Goal: Transaction & Acquisition: Purchase product/service

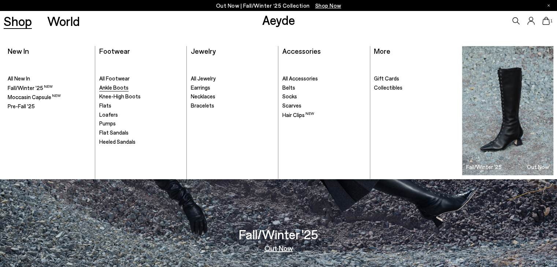
click at [107, 87] on span "Ankle Boots" at bounding box center [113, 87] width 29 height 7
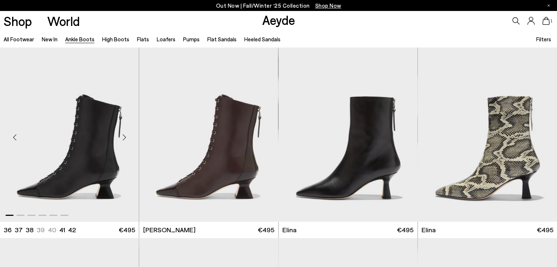
click at [125, 138] on div "Next slide" at bounding box center [124, 138] width 22 height 22
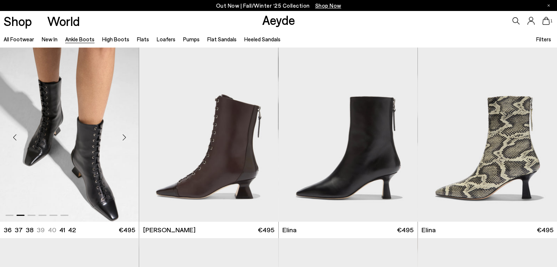
click at [125, 138] on div "Next slide" at bounding box center [124, 138] width 22 height 22
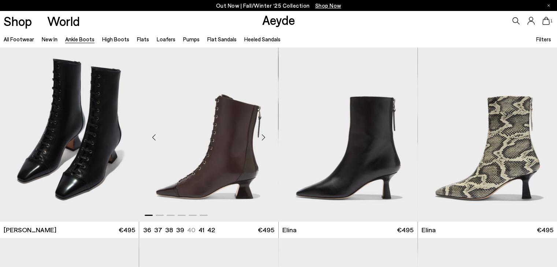
click at [264, 137] on div "Next slide" at bounding box center [264, 138] width 22 height 22
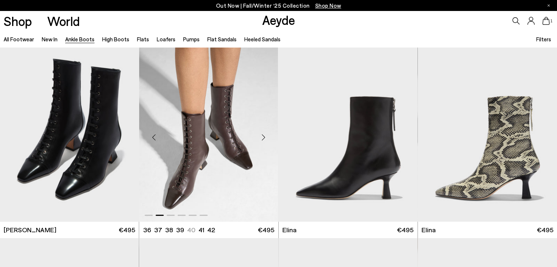
click at [264, 137] on div "Next slide" at bounding box center [264, 138] width 22 height 22
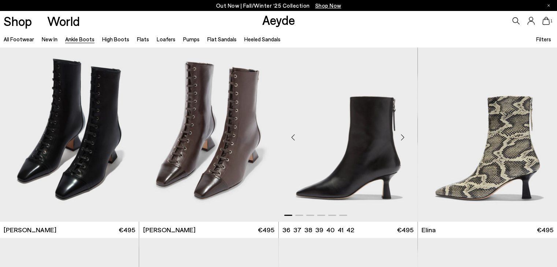
click at [403, 135] on div "Next slide" at bounding box center [403, 138] width 22 height 22
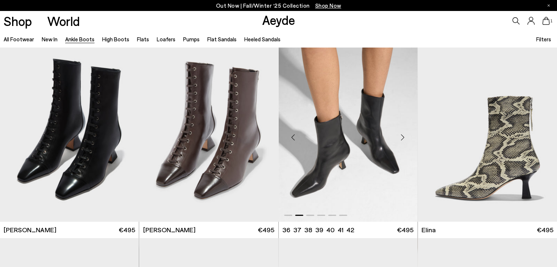
click at [403, 135] on div "Next slide" at bounding box center [403, 138] width 22 height 22
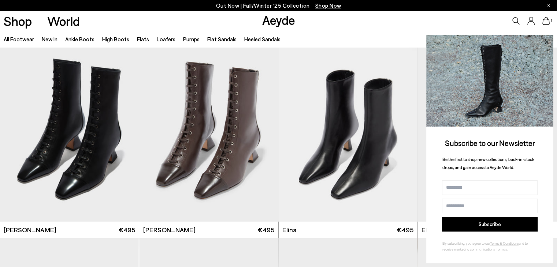
click at [546, 39] on icon at bounding box center [547, 42] width 10 height 10
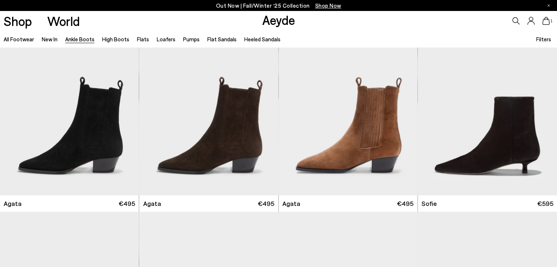
scroll to position [410, 0]
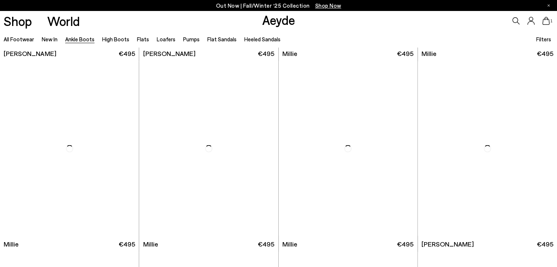
scroll to position [1524, 0]
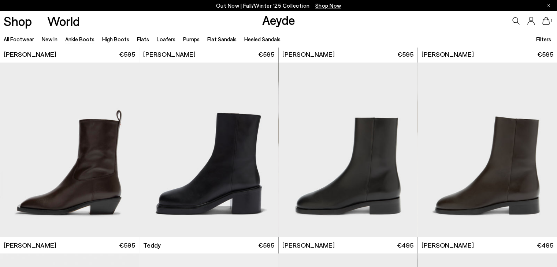
scroll to position [2476, 0]
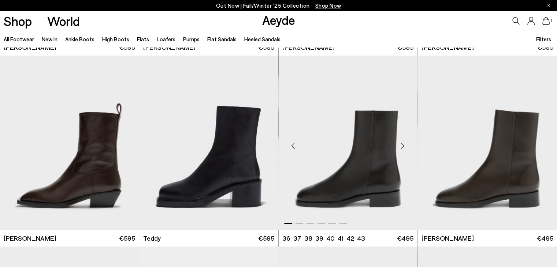
click at [403, 146] on div "Next slide" at bounding box center [403, 146] width 22 height 22
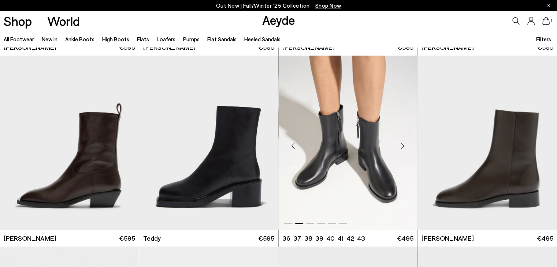
click at [403, 146] on div "Next slide" at bounding box center [403, 146] width 22 height 22
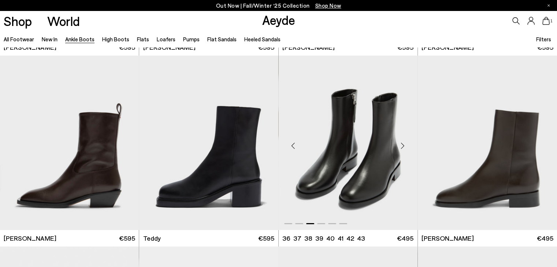
click at [403, 146] on div "Next slide" at bounding box center [403, 146] width 22 height 22
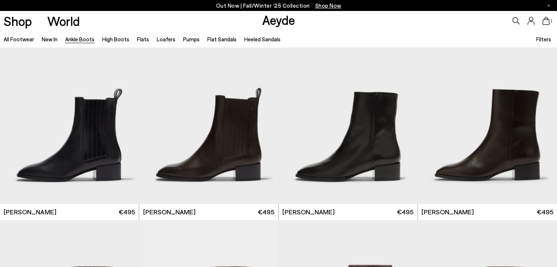
scroll to position [3296, 0]
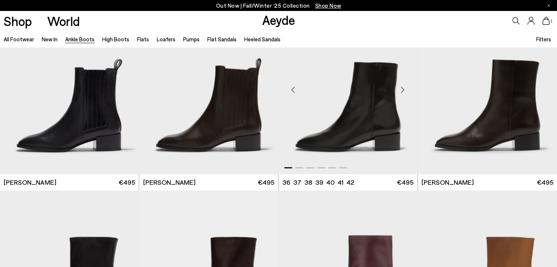
click at [404, 92] on div "Next slide" at bounding box center [403, 90] width 22 height 22
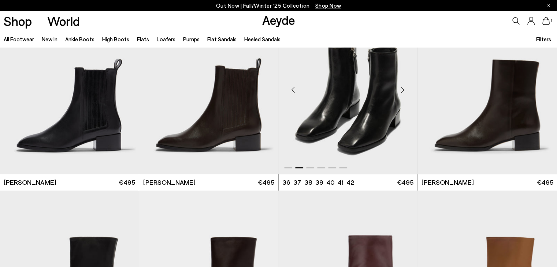
click at [404, 92] on div "Next slide" at bounding box center [403, 90] width 22 height 22
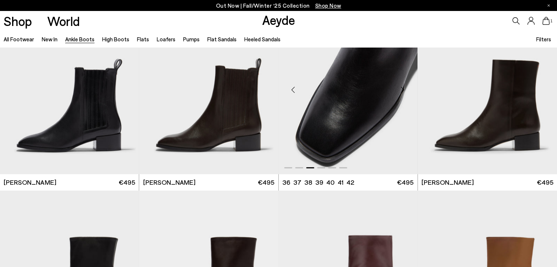
click at [404, 92] on div "Next slide" at bounding box center [403, 90] width 22 height 22
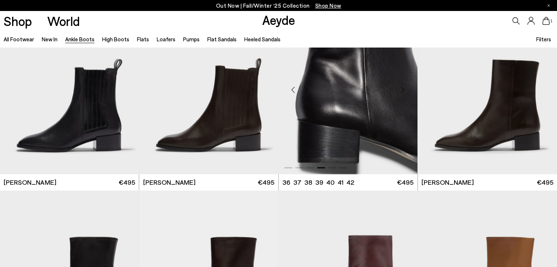
click at [402, 91] on div "Next slide" at bounding box center [403, 90] width 22 height 22
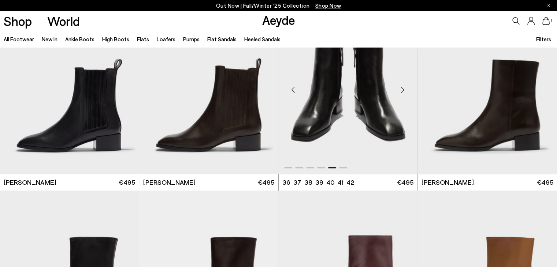
click at [402, 91] on div "Next slide" at bounding box center [403, 90] width 22 height 22
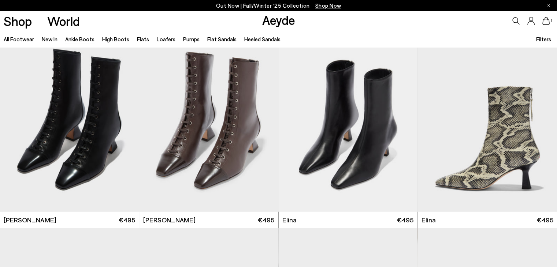
scroll to position [0, 0]
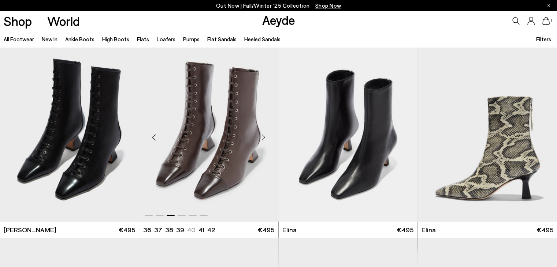
click at [265, 137] on div "Next slide" at bounding box center [264, 138] width 22 height 22
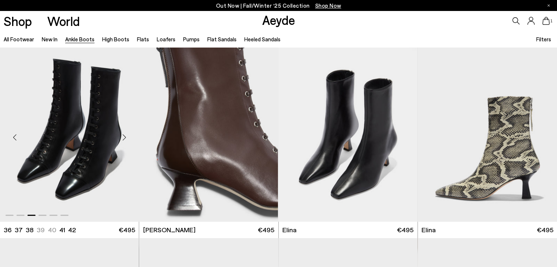
click at [123, 137] on div "Next slide" at bounding box center [124, 138] width 22 height 22
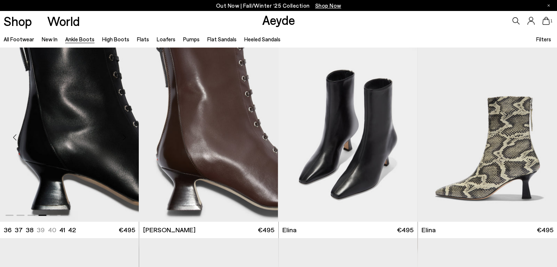
click at [123, 137] on div "Next slide" at bounding box center [124, 138] width 22 height 22
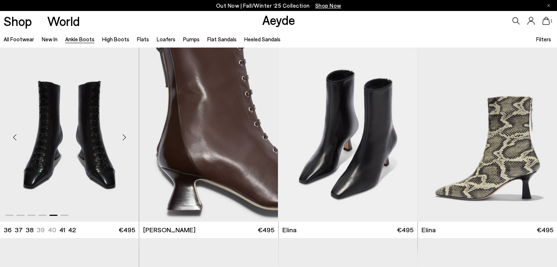
click at [123, 137] on div "Next slide" at bounding box center [124, 138] width 22 height 22
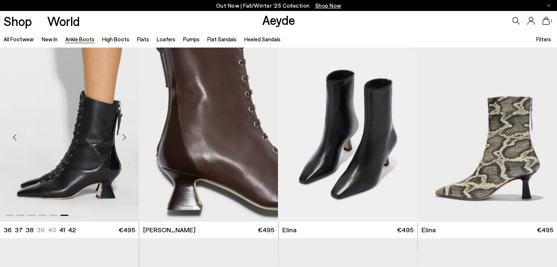
click at [123, 137] on div "Next slide" at bounding box center [124, 138] width 22 height 22
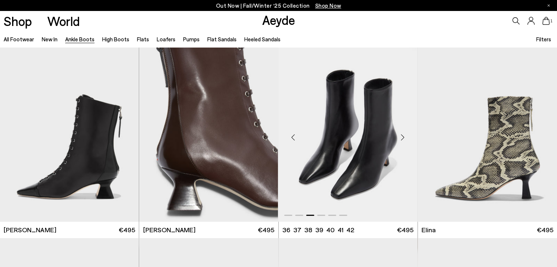
click at [404, 137] on div "Next slide" at bounding box center [403, 138] width 22 height 22
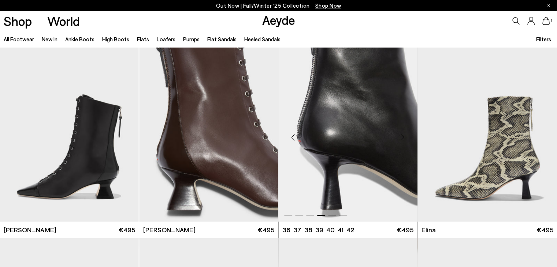
click at [404, 137] on div "Next slide" at bounding box center [403, 138] width 22 height 22
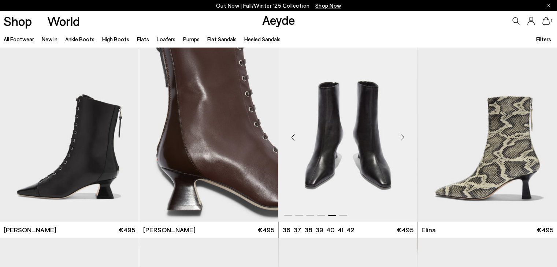
click at [404, 137] on div "Next slide" at bounding box center [403, 138] width 22 height 22
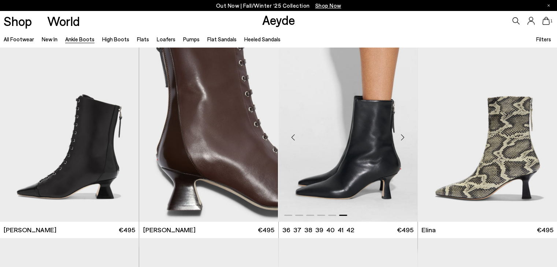
click at [404, 137] on div "Next slide" at bounding box center [403, 138] width 22 height 22
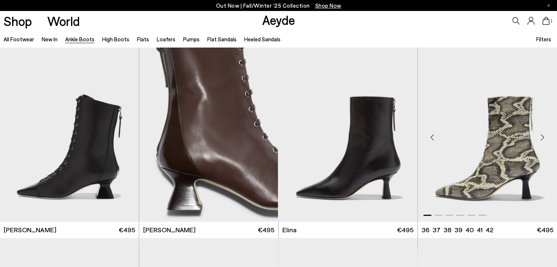
click at [434, 138] on div "Previous slide" at bounding box center [433, 138] width 22 height 22
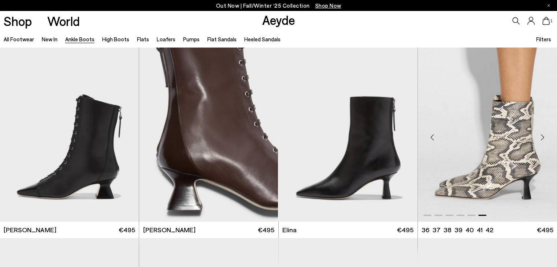
click at [542, 138] on div "Next slide" at bounding box center [542, 138] width 22 height 22
